Goal: Complete application form

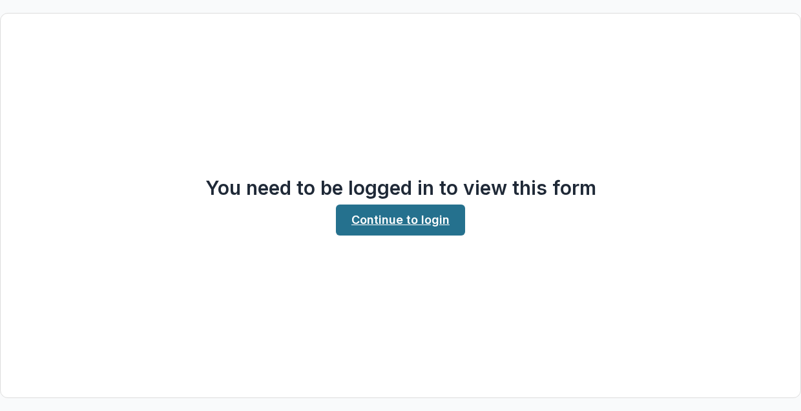
click at [387, 219] on link "Continue to login" at bounding box center [400, 220] width 129 height 31
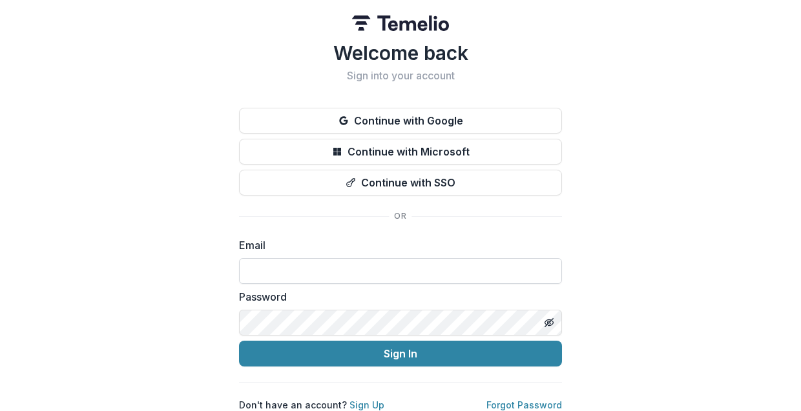
click at [284, 273] on input at bounding box center [400, 271] width 323 height 26
type input "**********"
click at [614, 229] on div "**********" at bounding box center [400, 211] width 801 height 422
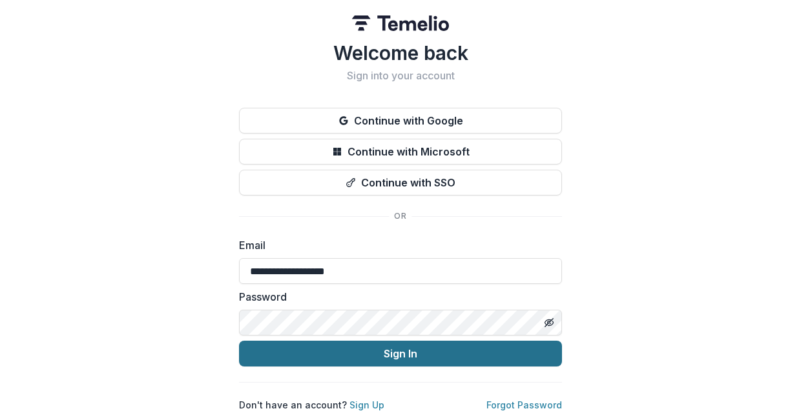
click at [392, 355] on button "Sign In" at bounding box center [400, 354] width 323 height 26
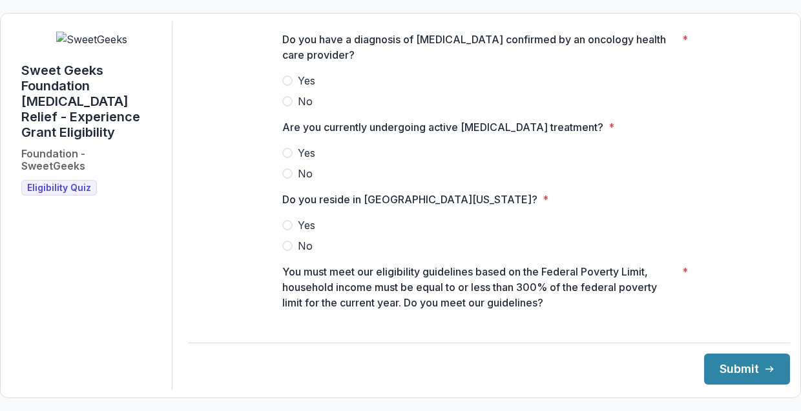
click at [285, 86] on span at bounding box center [287, 81] width 10 height 10
click at [282, 158] on span at bounding box center [287, 153] width 10 height 10
click at [284, 231] on span at bounding box center [287, 225] width 10 height 10
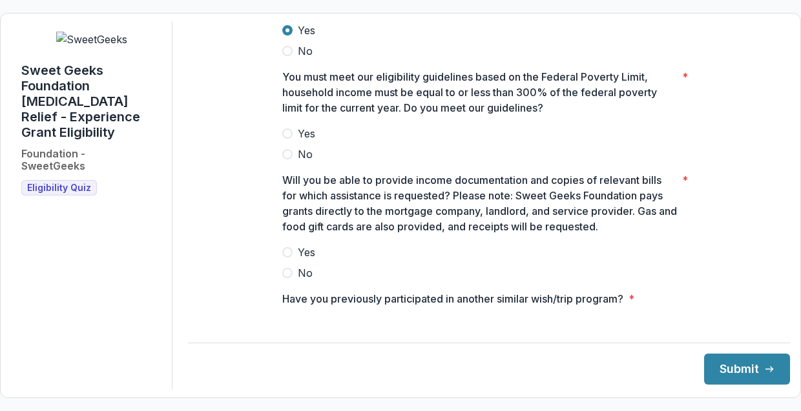
scroll to position [196, 0]
click at [282, 138] on span at bounding box center [287, 133] width 10 height 10
click at [288, 260] on label "Yes" at bounding box center [488, 251] width 413 height 15
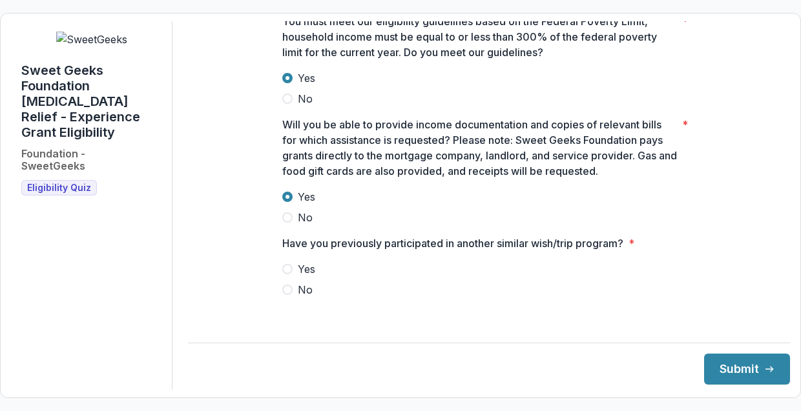
scroll to position [253, 0]
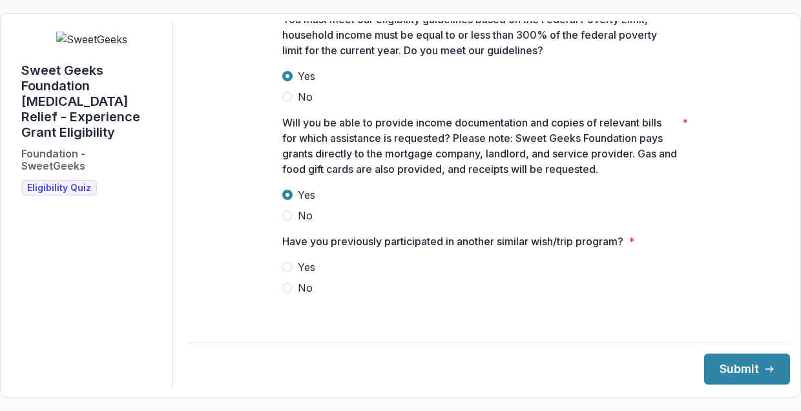
click at [284, 293] on span at bounding box center [287, 288] width 10 height 10
click at [718, 368] on button "Submit" at bounding box center [747, 369] width 86 height 31
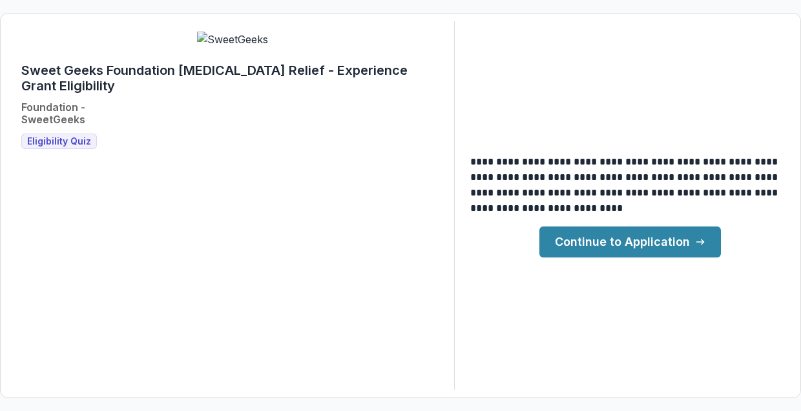
click at [620, 246] on link "Continue to Application" at bounding box center [629, 242] width 181 height 31
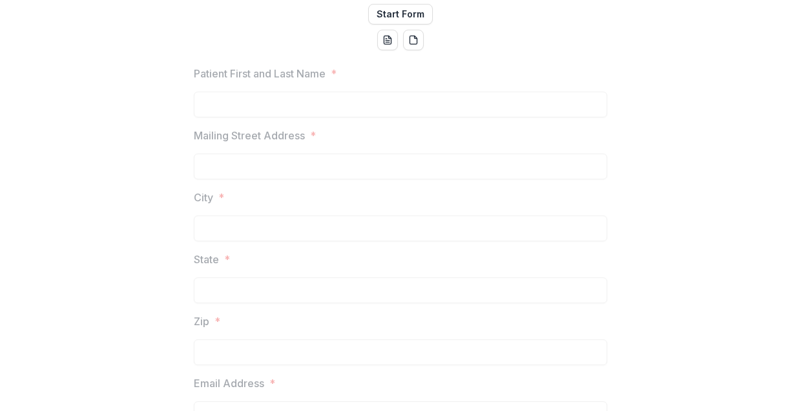
scroll to position [268, 0]
click at [385, 22] on button "Start Form" at bounding box center [400, 11] width 65 height 21
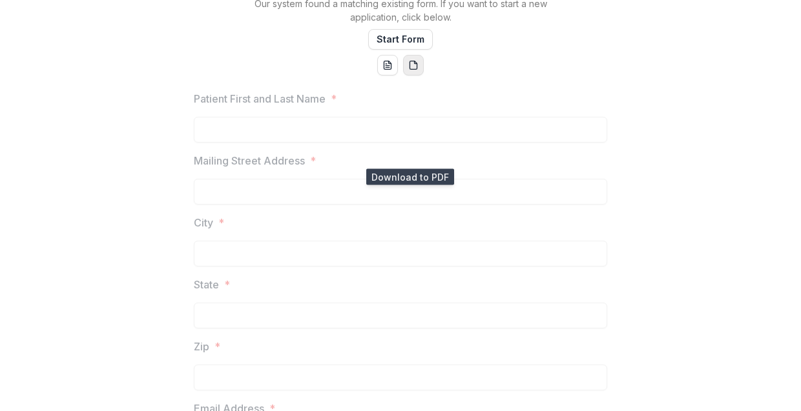
click at [409, 70] on icon "pdf-download" at bounding box center [413, 65] width 10 height 10
click at [382, 70] on icon "word-download" at bounding box center [387, 65] width 10 height 10
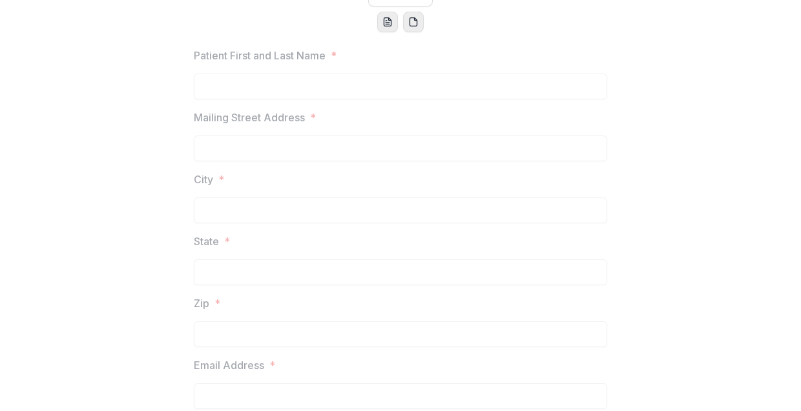
scroll to position [281, 0]
